Goal: Information Seeking & Learning: Learn about a topic

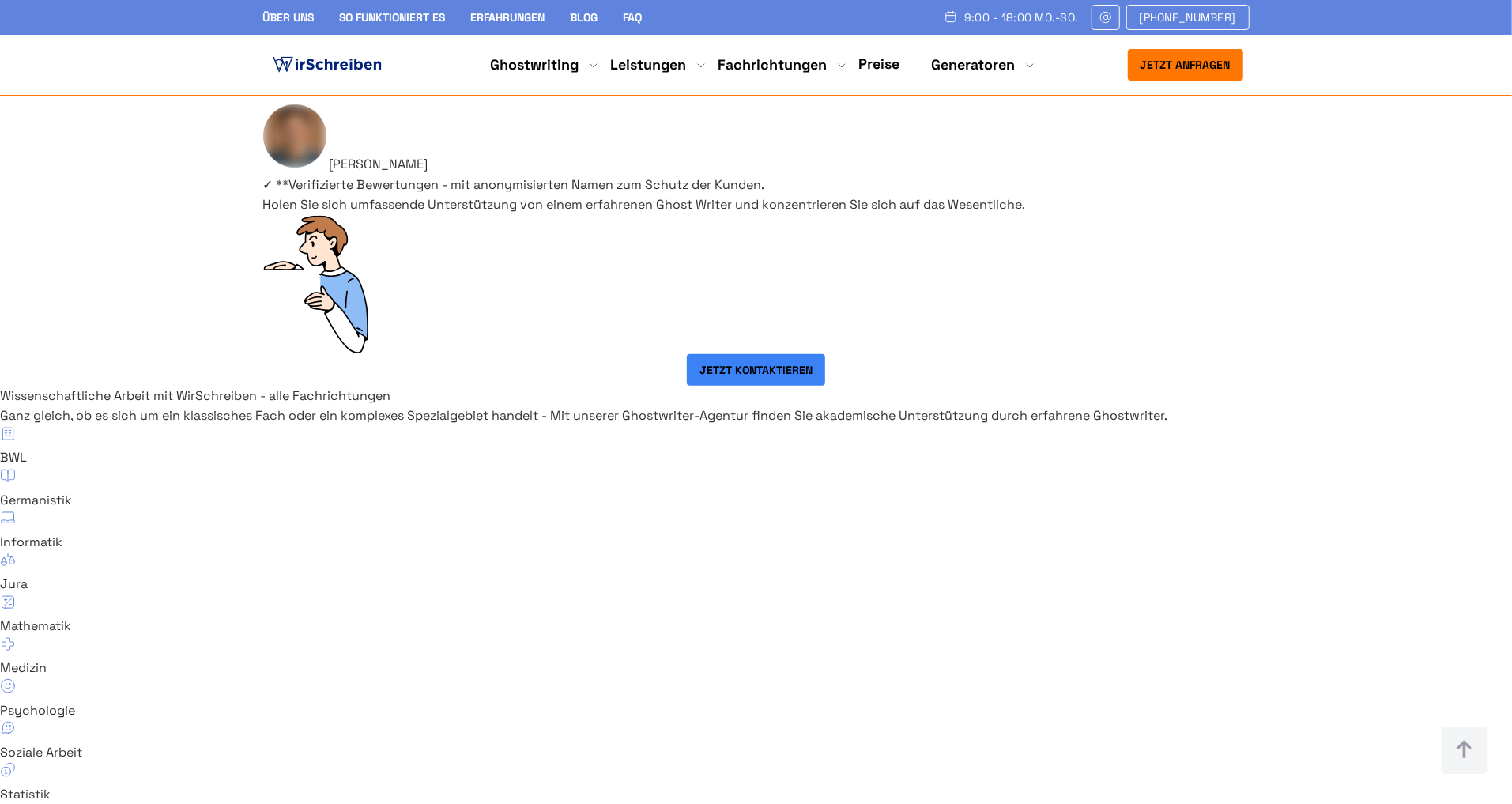
scroll to position [10298, 0]
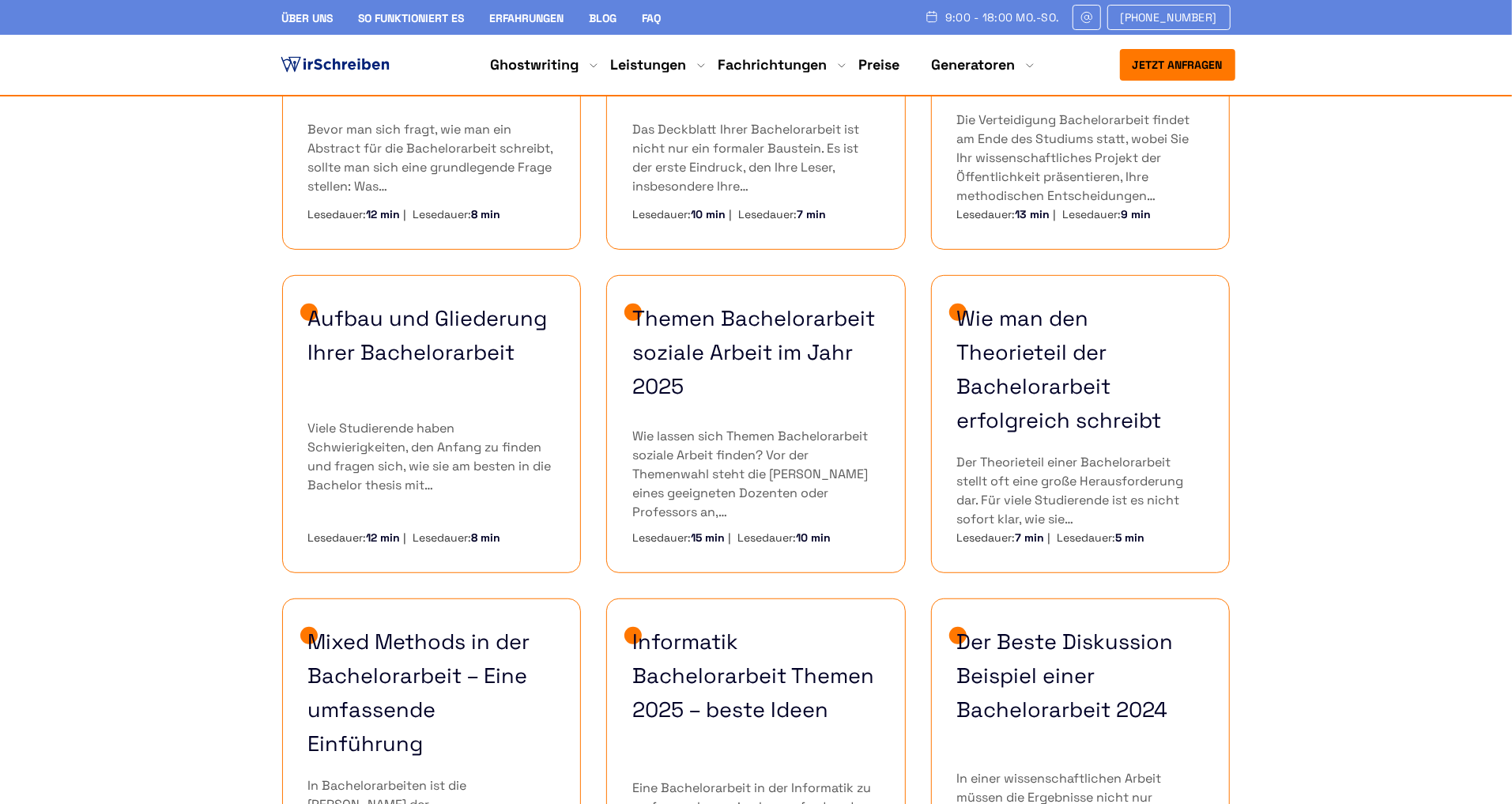
click at [400, 162] on p "Bevor man sich fragt, wie man ein Abstract für die Bachelorarbeit schreibt, sol…" at bounding box center [432, 158] width 247 height 76
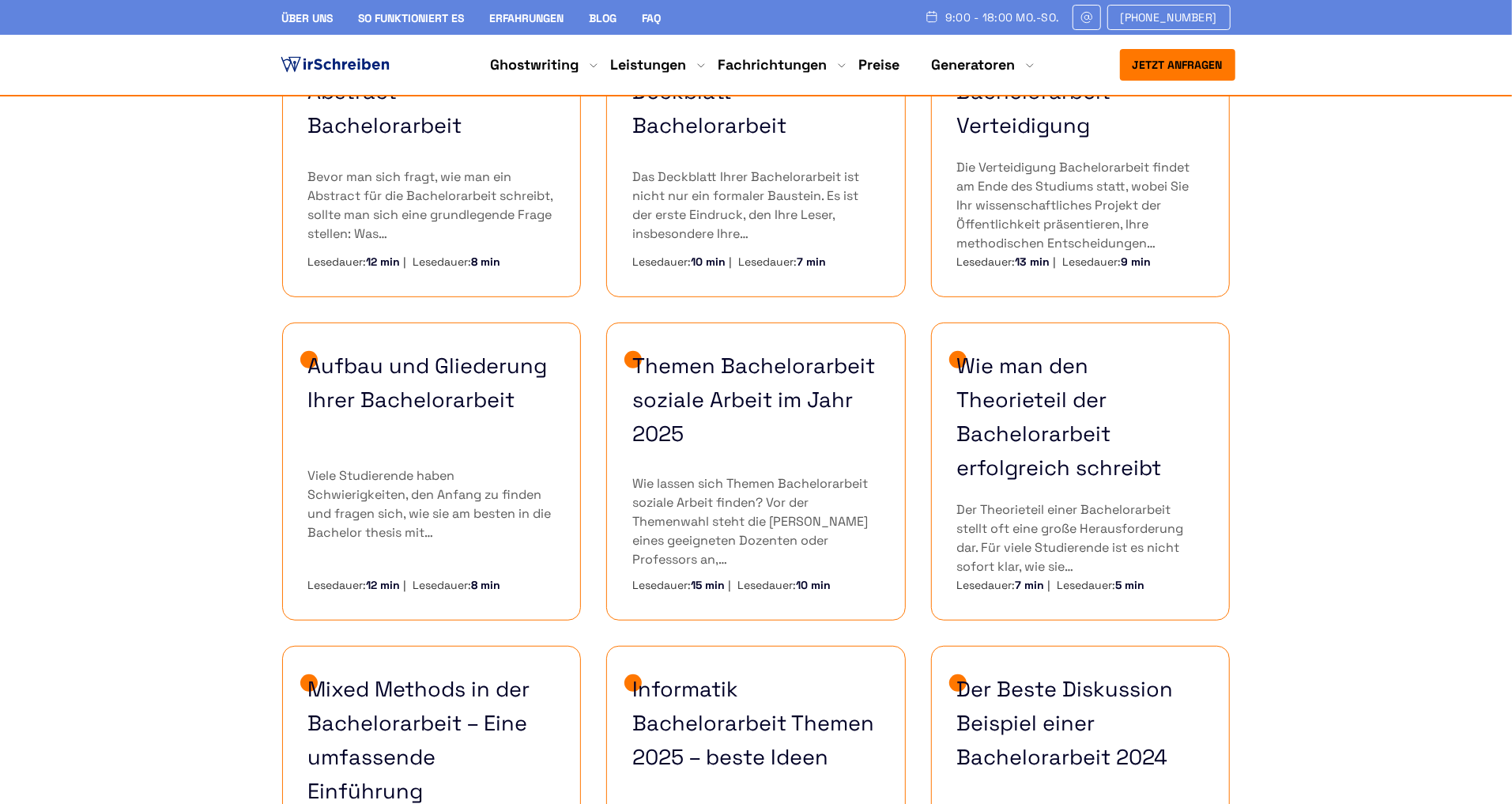
scroll to position [421, 0]
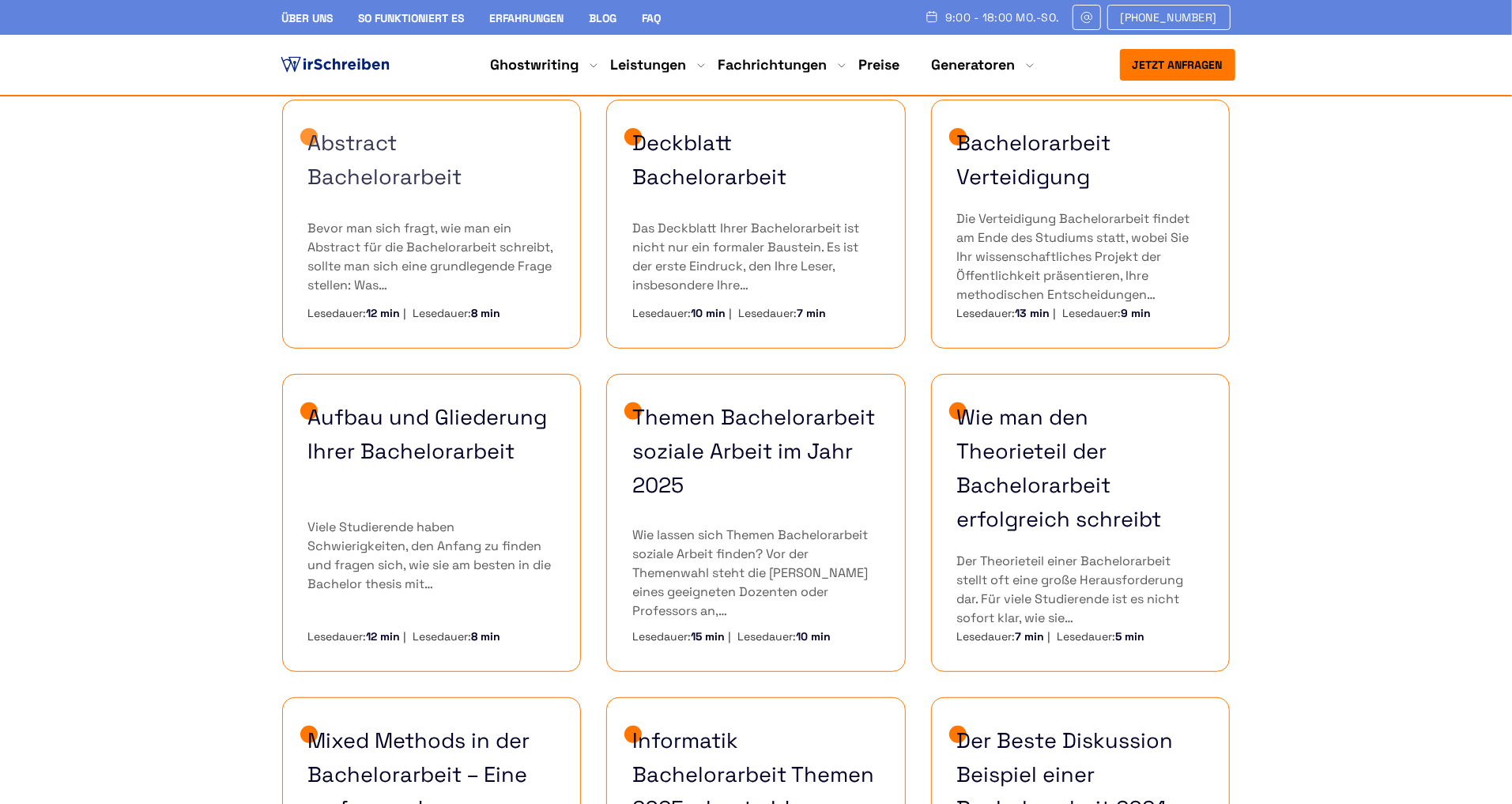
click at [360, 170] on link "Abstract Bachelorarbeit" at bounding box center [432, 160] width 247 height 68
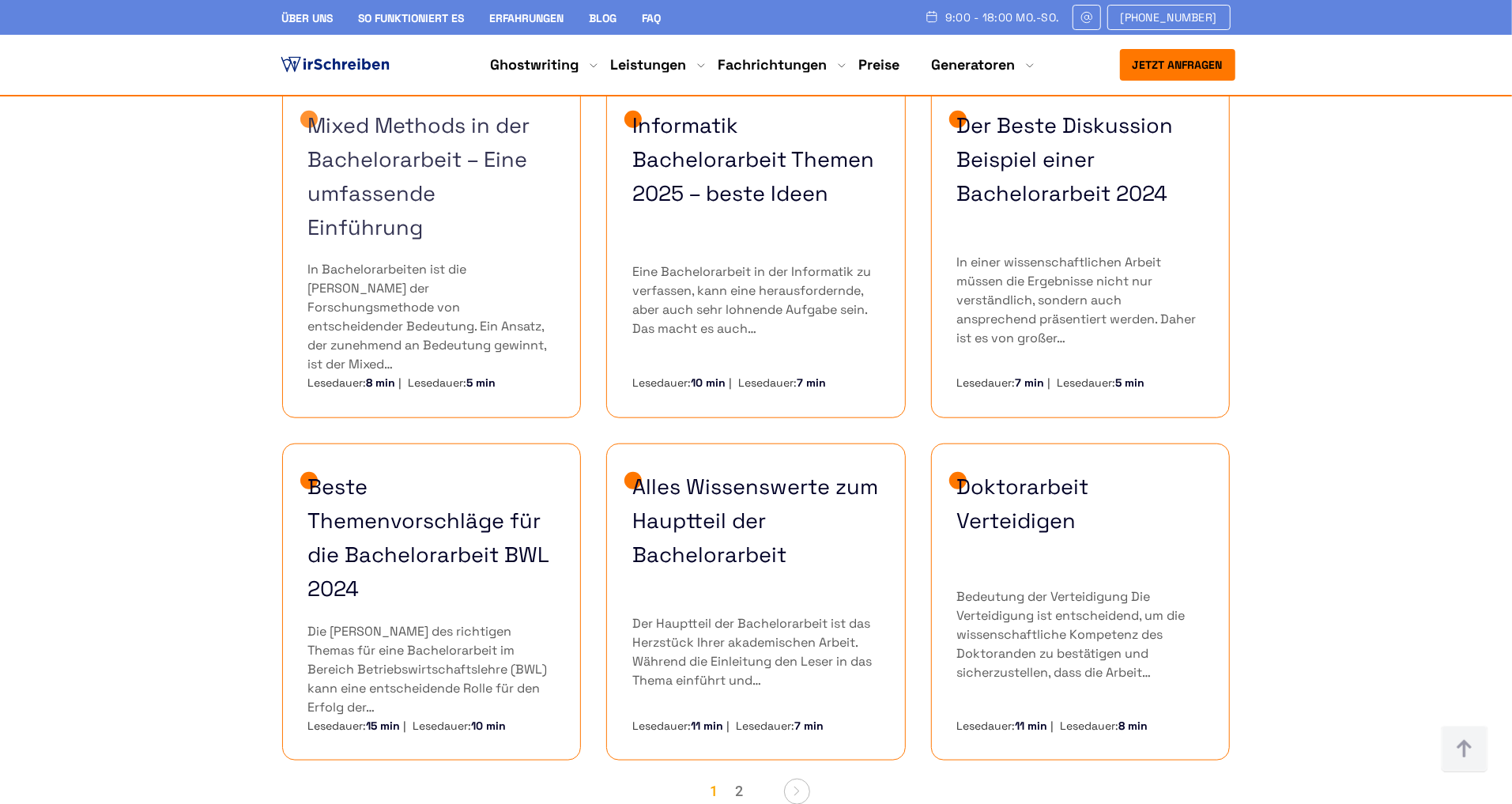
scroll to position [1144, 0]
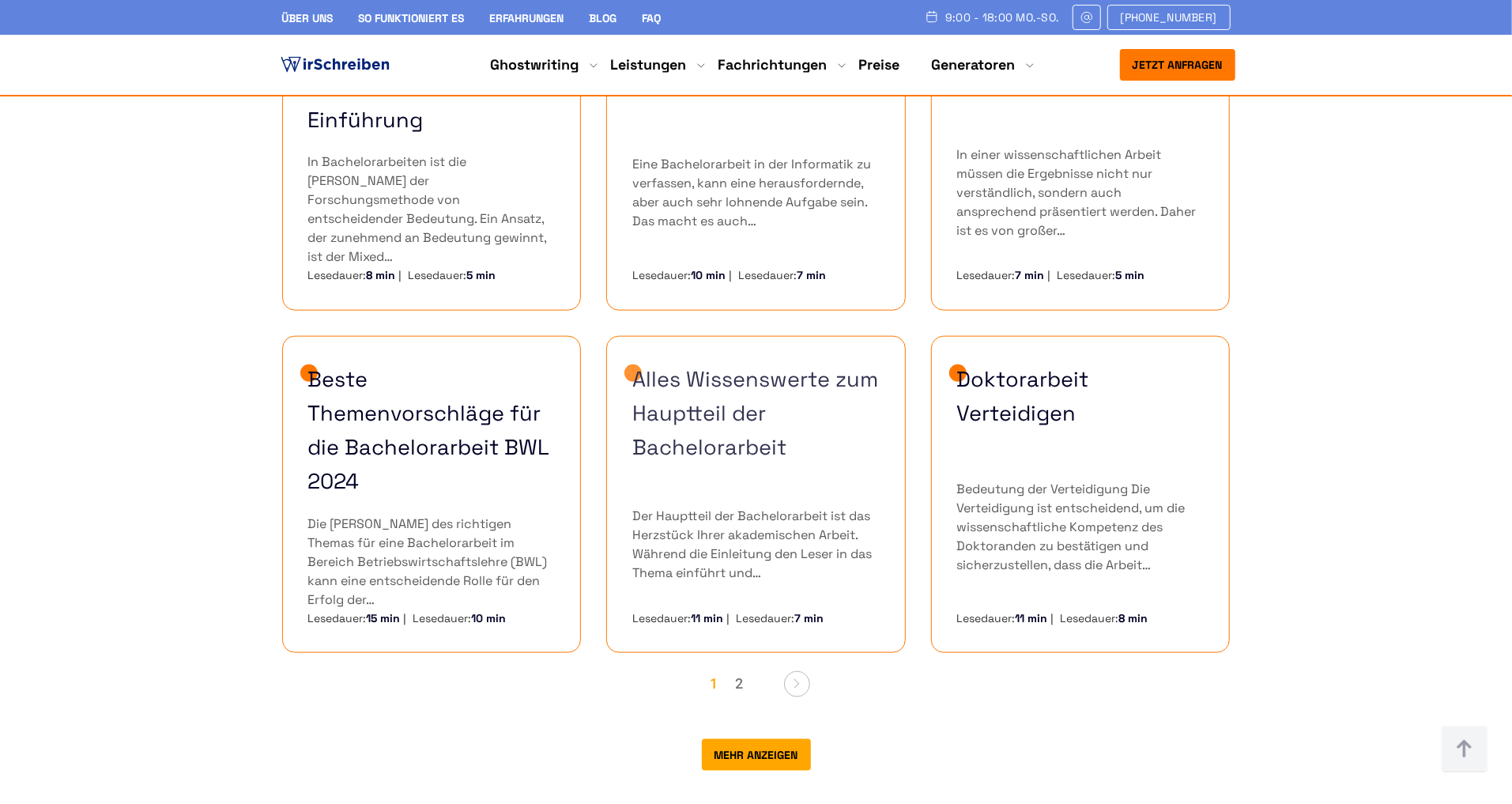
click at [674, 362] on link "Alles Wissenswerte zum Hauptteil der Bachelorarbeit" at bounding box center [756, 414] width 247 height 103
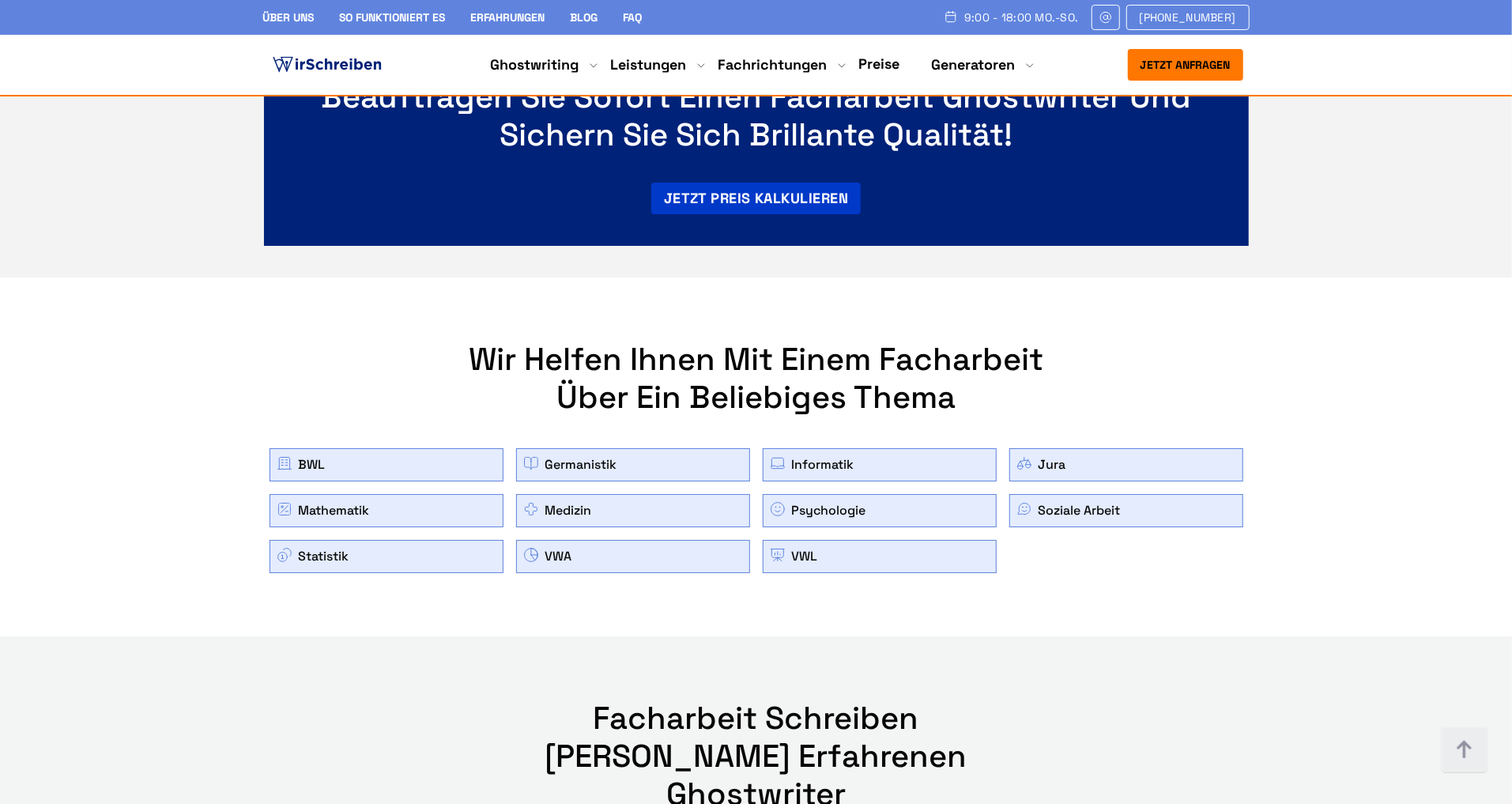
scroll to position [8768, 0]
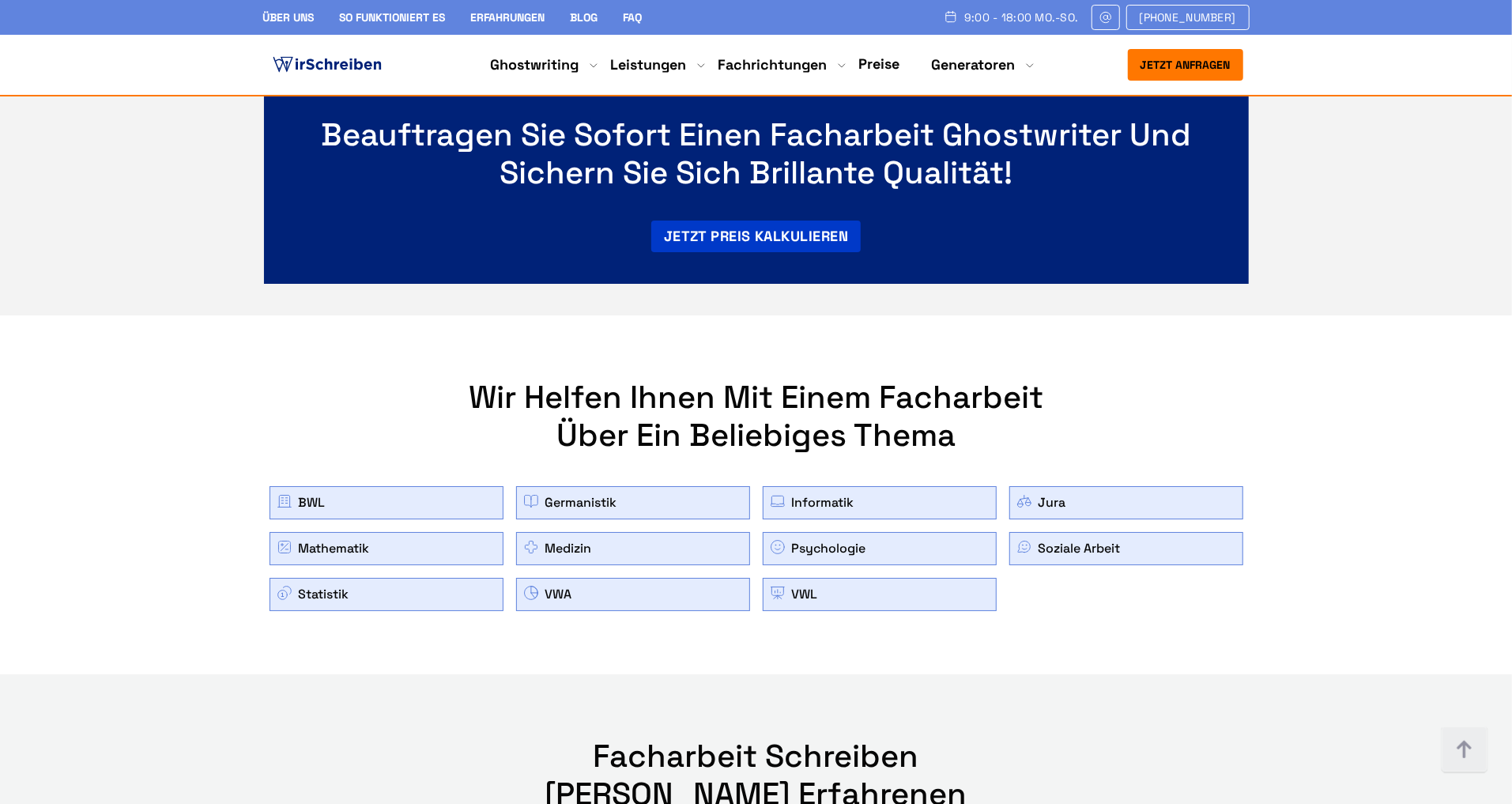
click at [573, 493] on link "Germanistik" at bounding box center [581, 502] width 72 height 19
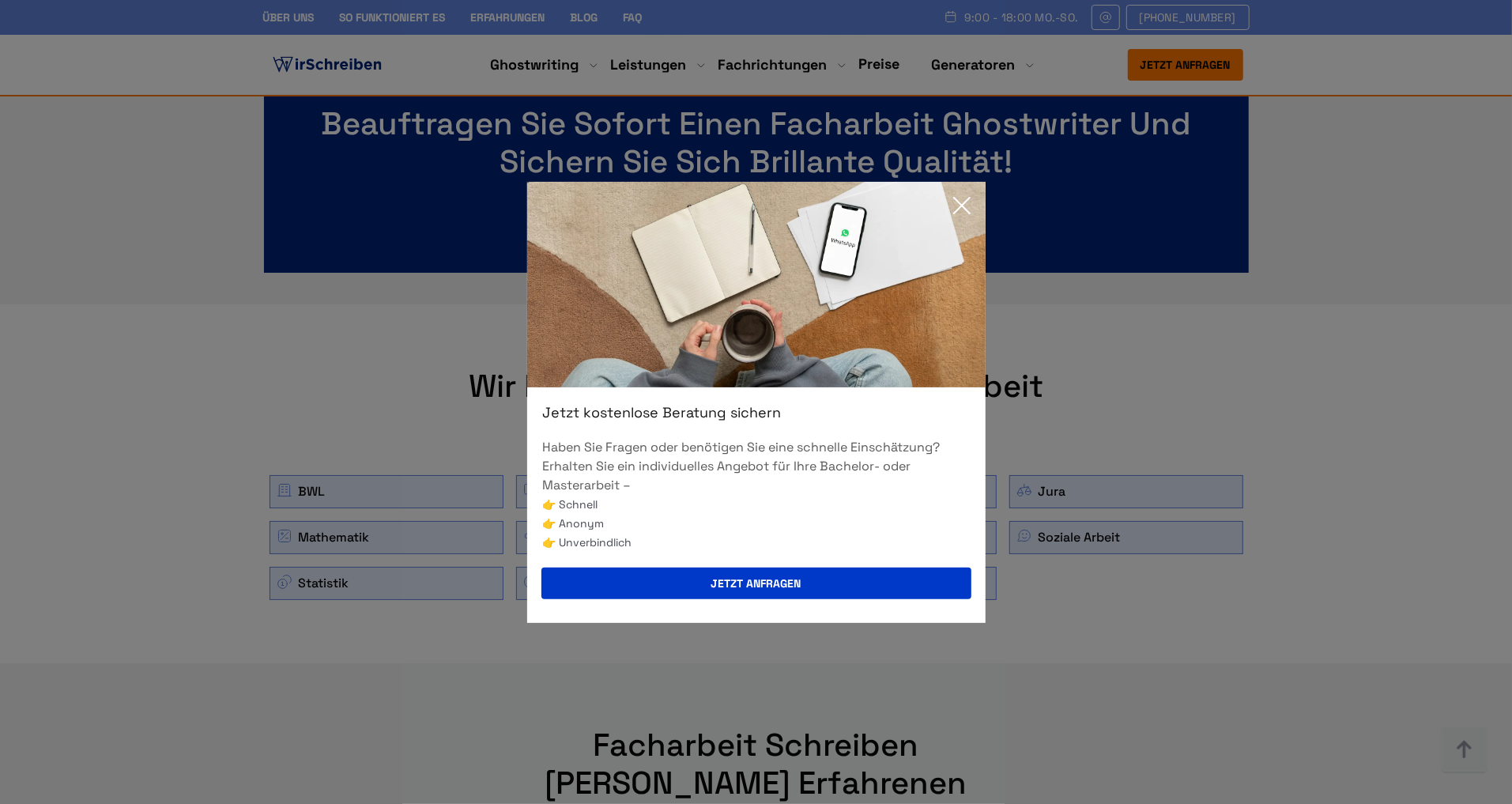
click at [964, 201] on icon at bounding box center [962, 205] width 16 height 16
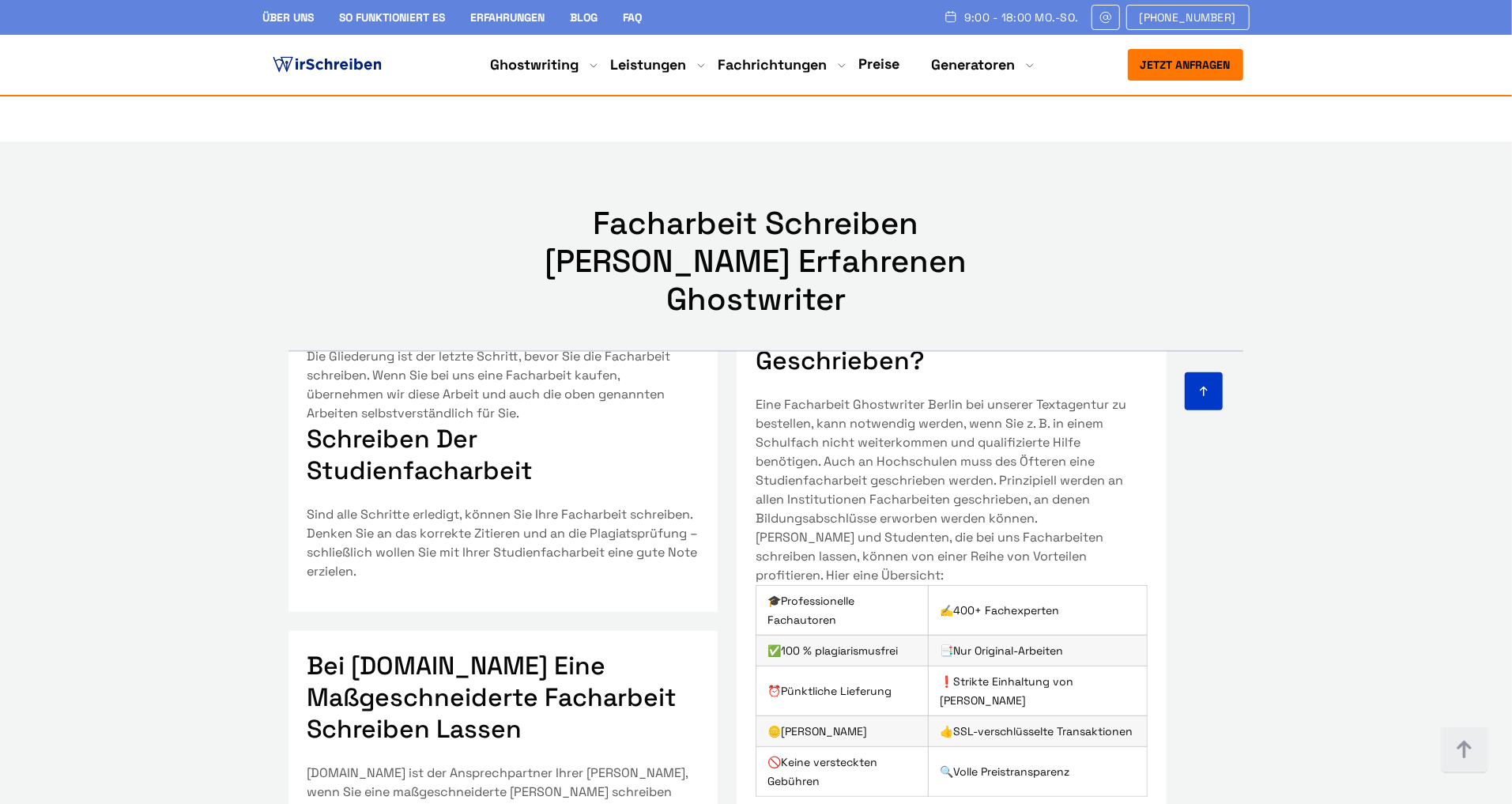
scroll to position [9304, 0]
